Goal: Task Accomplishment & Management: Complete application form

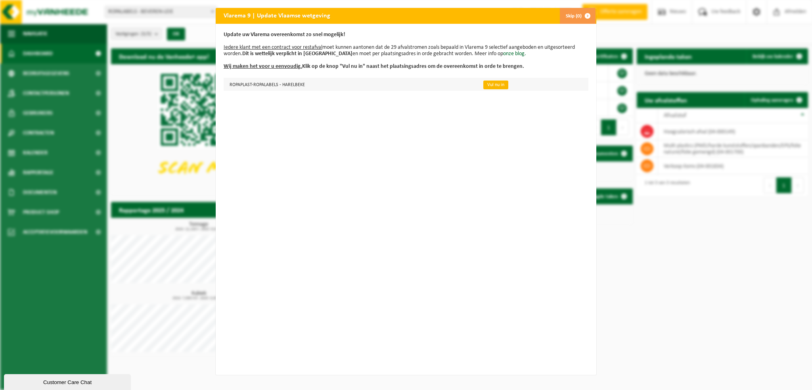
click at [483, 86] on link "Vul nu in" at bounding box center [495, 84] width 25 height 9
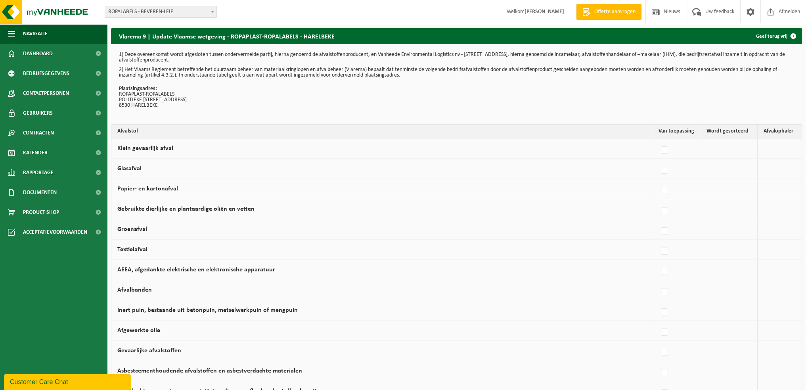
click at [145, 190] on label "Papier- en kartonafval" at bounding box center [147, 189] width 61 height 6
click at [658, 181] on input "Papier- en kartonafval" at bounding box center [658, 180] width 0 height 0
checkbox input "true"
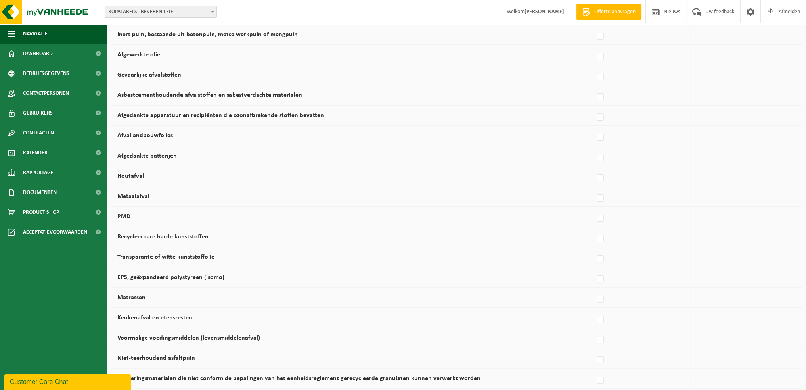
scroll to position [278, 0]
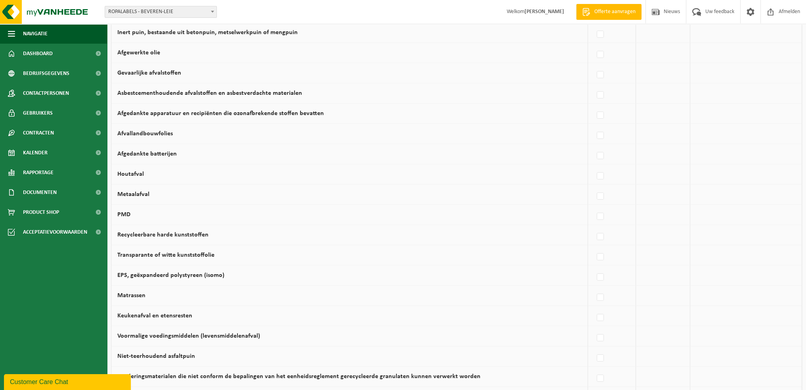
click at [182, 253] on label "Transparante of witte kunststoffolie" at bounding box center [165, 255] width 97 height 6
click at [594, 247] on input "Transparante of witte kunststoffolie" at bounding box center [594, 247] width 0 height 0
checkbox input "true"
click at [173, 225] on td "Recycleerbare harde kunststoffen" at bounding box center [349, 235] width 477 height 20
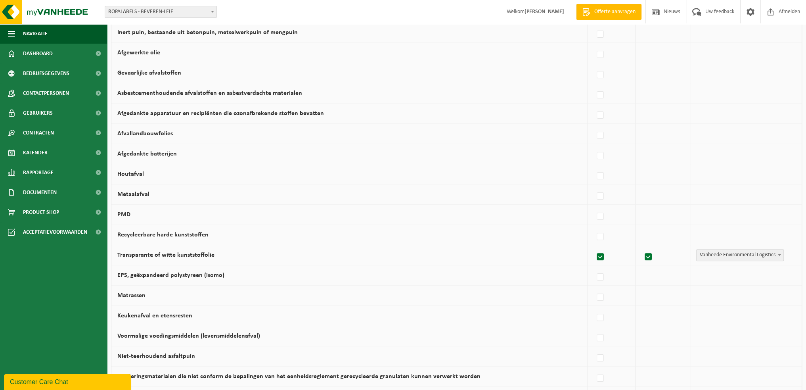
click at [175, 232] on label "Recycleerbare harde kunststoffen" at bounding box center [162, 235] width 91 height 6
click at [594, 227] on input "Recycleerbare harde kunststoffen" at bounding box center [594, 226] width 0 height 0
checkbox input "true"
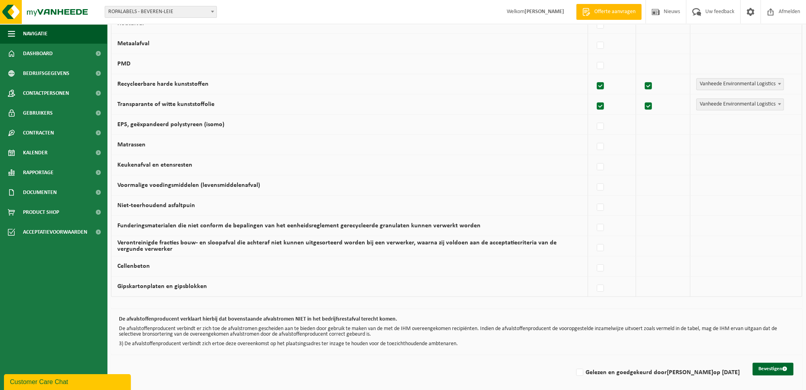
scroll to position [430, 0]
click at [761, 368] on button "Bevestigen" at bounding box center [773, 367] width 41 height 13
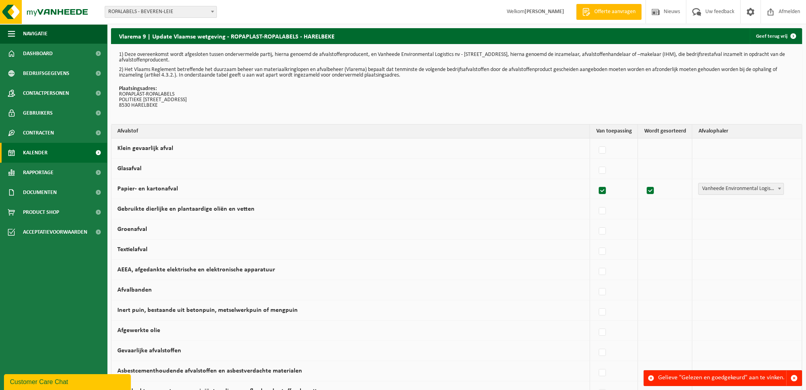
click at [32, 147] on span "Kalender" at bounding box center [35, 153] width 25 height 20
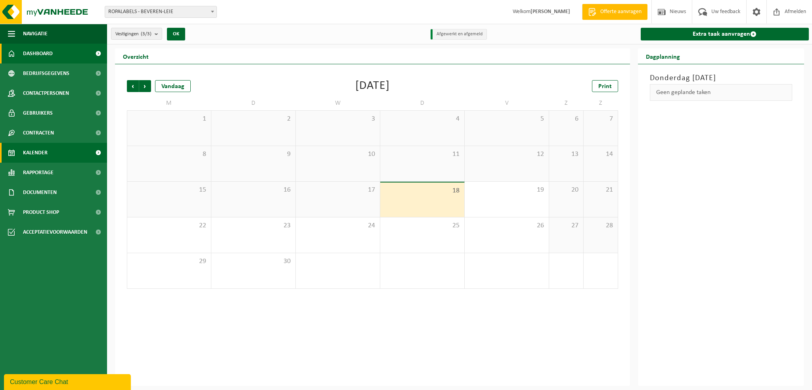
click at [24, 49] on span "Dashboard" at bounding box center [38, 54] width 30 height 20
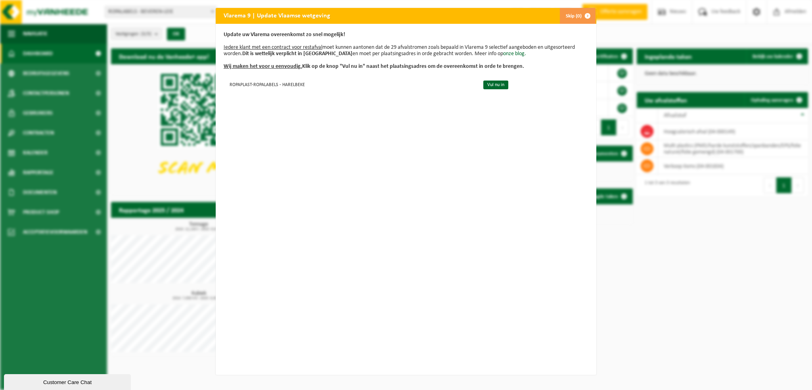
click at [581, 15] on span "button" at bounding box center [588, 16] width 16 height 16
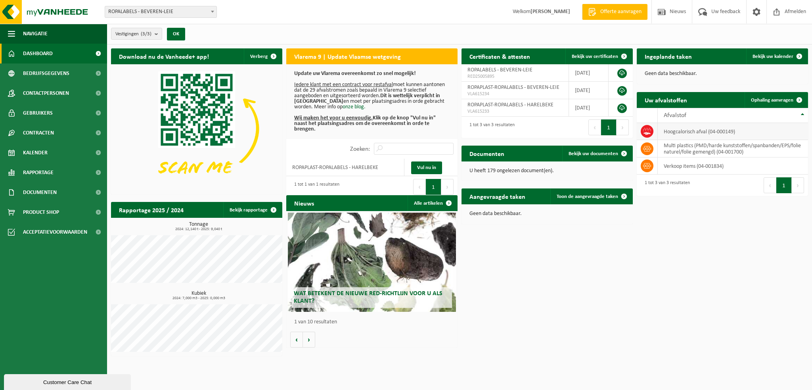
click at [697, 134] on td "hoogcalorisch afval (04-000149)" at bounding box center [733, 131] width 150 height 17
click at [647, 130] on icon at bounding box center [647, 131] width 8 height 8
click at [766, 103] on link "Ophaling aanvragen" at bounding box center [776, 100] width 63 height 16
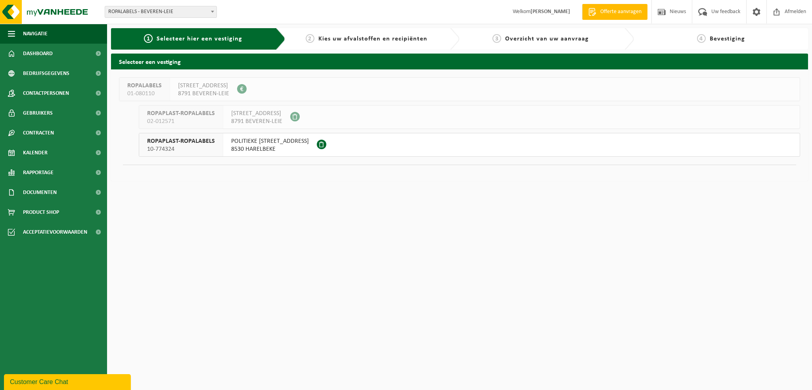
click at [234, 146] on span "8530 HARELBEKE" at bounding box center [270, 149] width 78 height 8
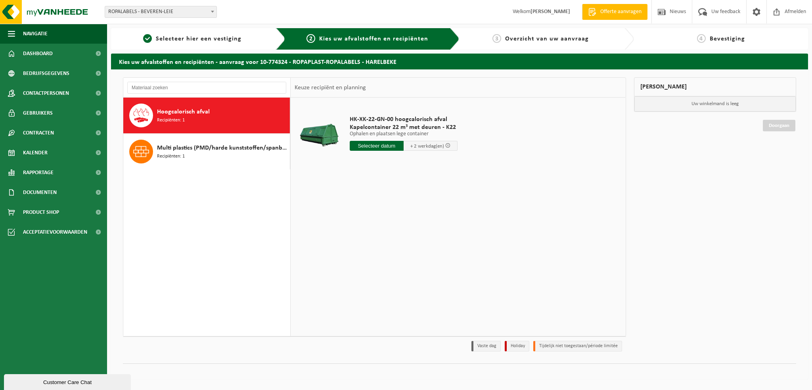
click at [191, 121] on div "Hoogcalorisch afval Recipiënten: 1" at bounding box center [222, 115] width 131 height 24
click at [384, 147] on input "text" at bounding box center [377, 146] width 54 height 10
click at [359, 226] on div "22" at bounding box center [357, 228] width 14 height 13
type input "Van 2025-09-22"
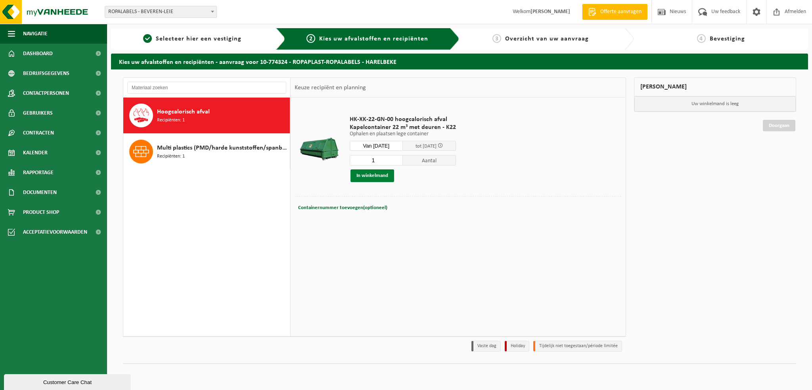
click at [367, 172] on button "In winkelmand" at bounding box center [372, 175] width 44 height 13
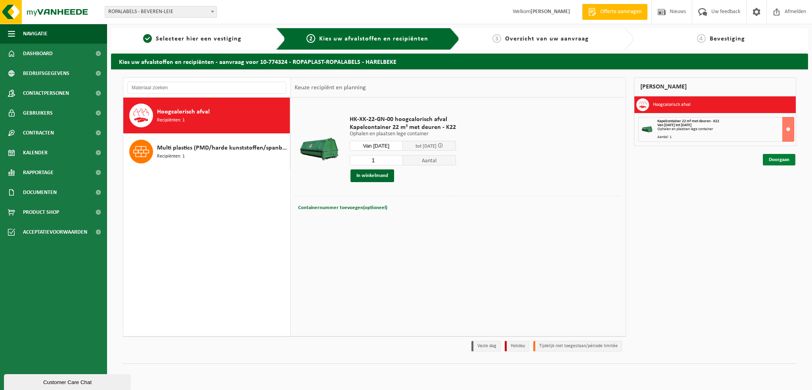
click at [771, 163] on link "Doorgaan" at bounding box center [779, 159] width 33 height 11
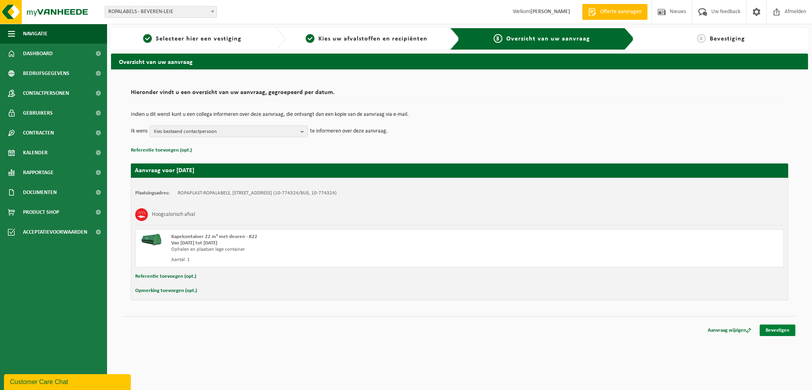
click at [784, 326] on link "Bevestigen" at bounding box center [778, 329] width 36 height 11
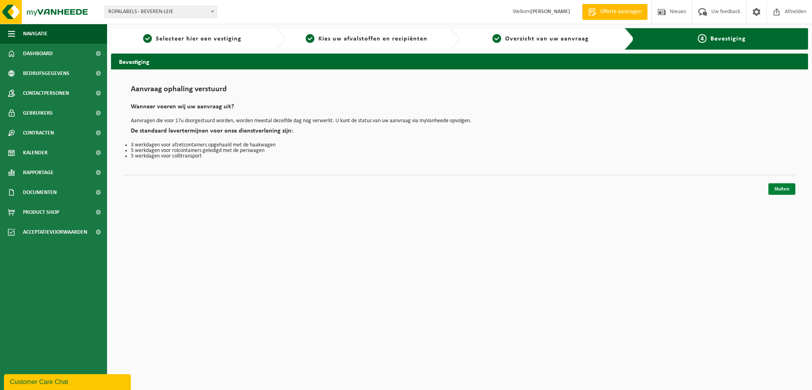
click at [788, 190] on link "Sluiten" at bounding box center [781, 188] width 27 height 11
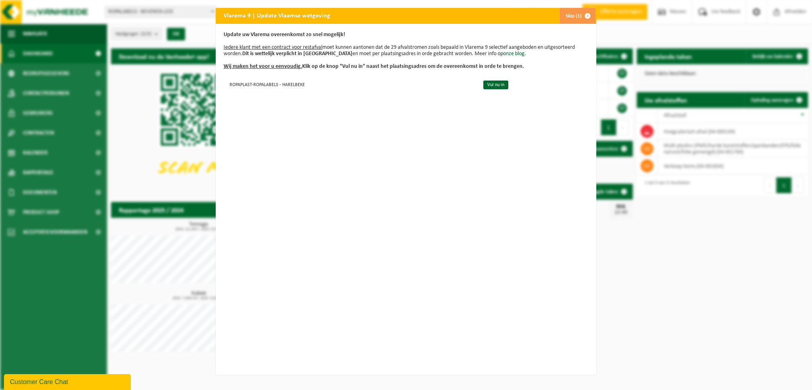
click at [582, 14] on span "button" at bounding box center [588, 16] width 16 height 16
